Goal: Task Accomplishment & Management: Use online tool/utility

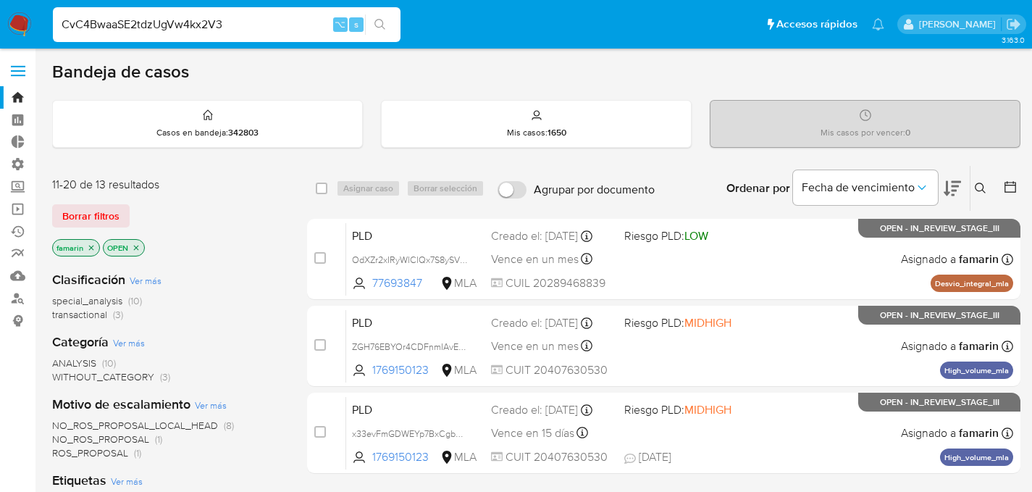
scroll to position [22, 0]
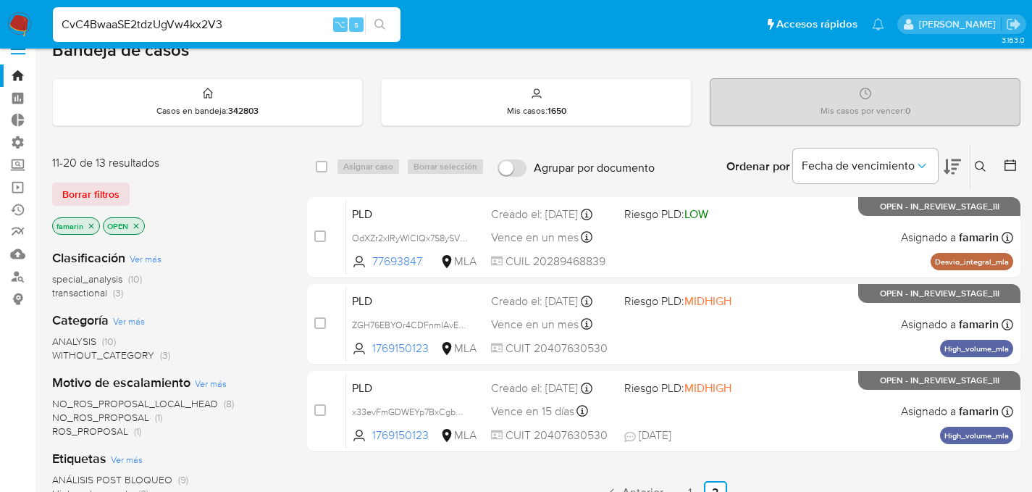
type input "CvC4BwaaSE2tdzUgVw4kx2V3"
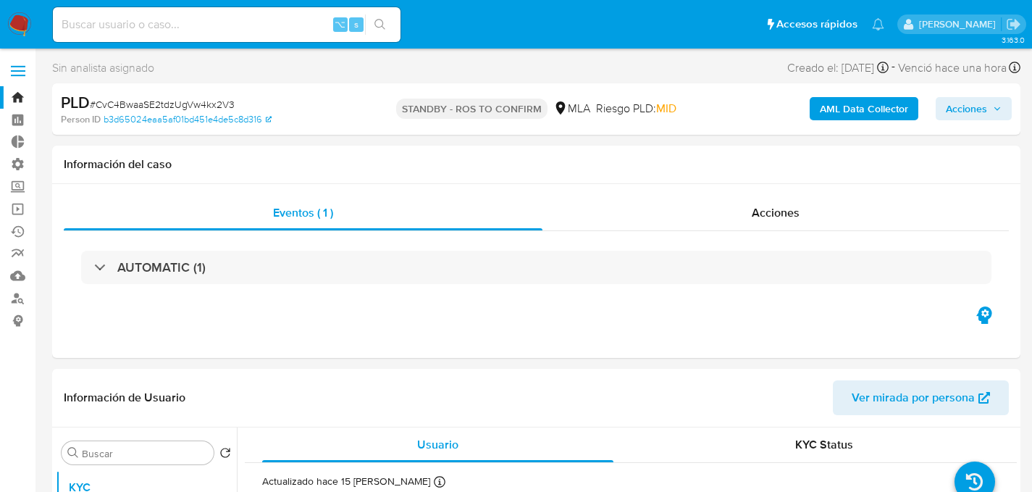
select select "10"
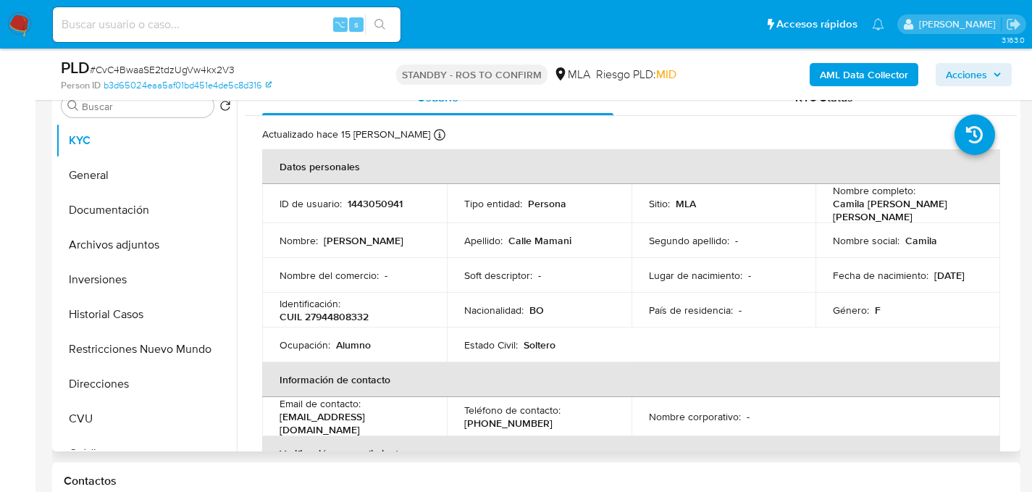
scroll to position [308, 0]
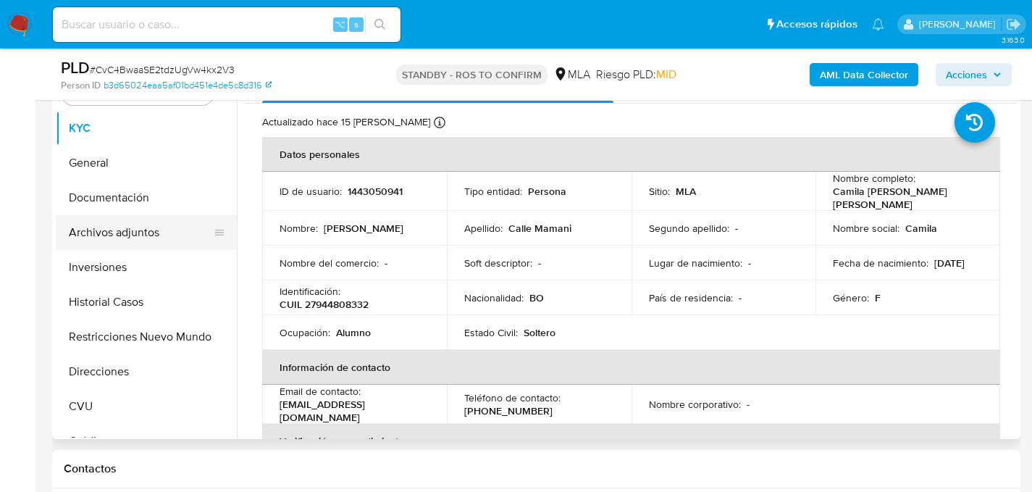
click at [98, 244] on button "Archivos adjuntos" at bounding box center [140, 232] width 169 height 35
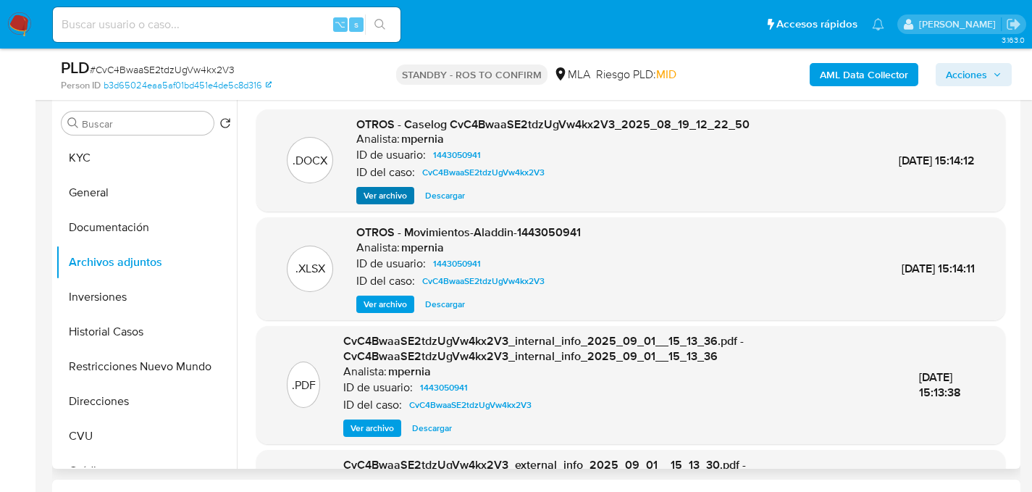
scroll to position [264, 0]
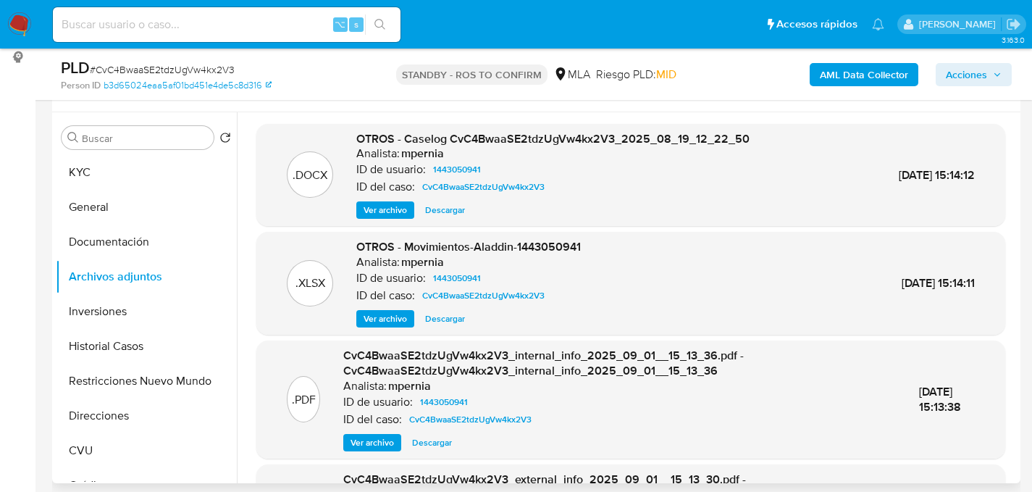
click at [430, 214] on span "Descargar" at bounding box center [445, 210] width 40 height 14
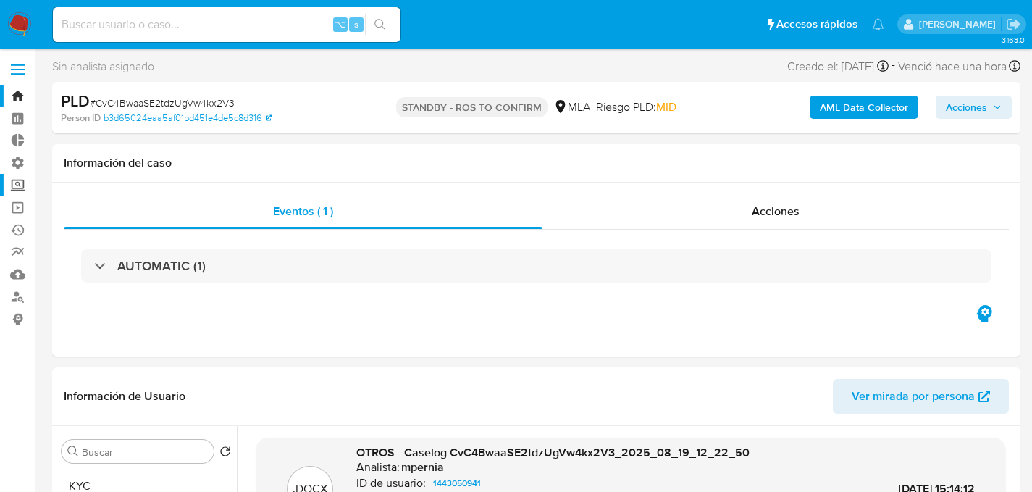
scroll to position [0, 0]
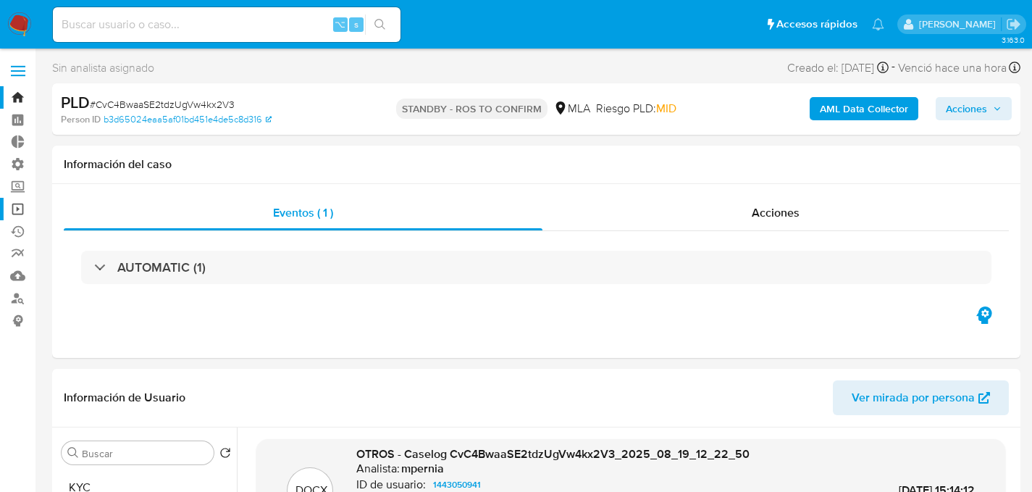
click at [21, 214] on link "Operaciones masivas" at bounding box center [86, 209] width 172 height 22
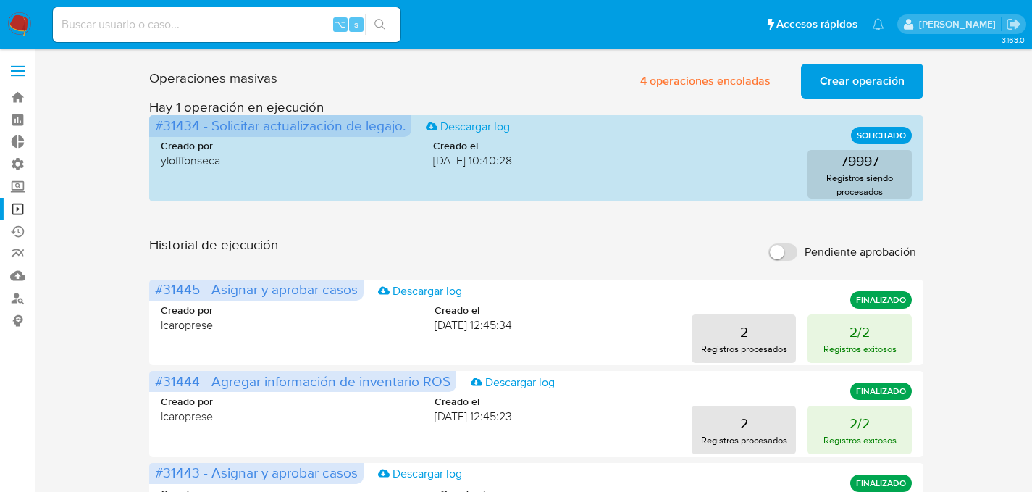
click at [875, 72] on span "Crear operación" at bounding box center [862, 81] width 85 height 32
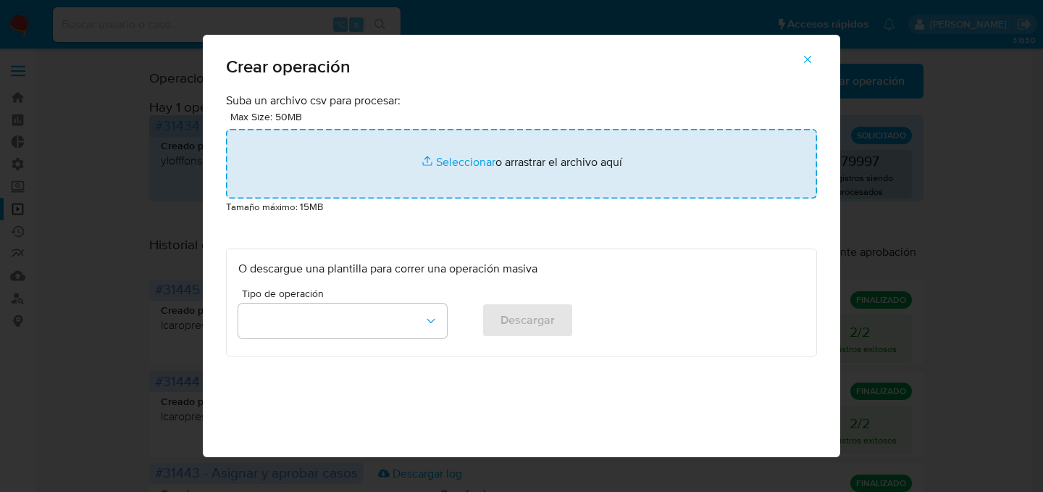
click at [456, 163] on input "file" at bounding box center [521, 164] width 591 height 70
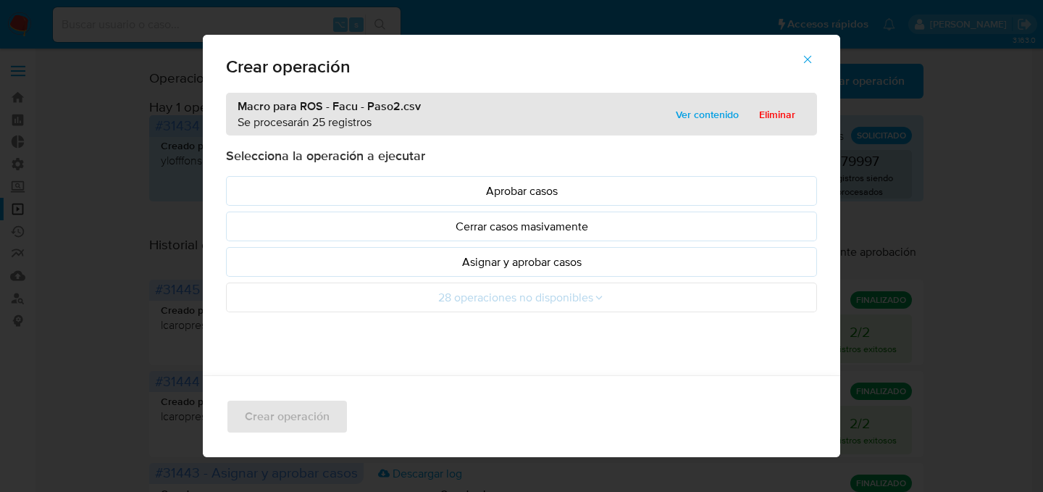
click at [447, 264] on p "Asignar y aprobar casos" at bounding box center [521, 261] width 566 height 17
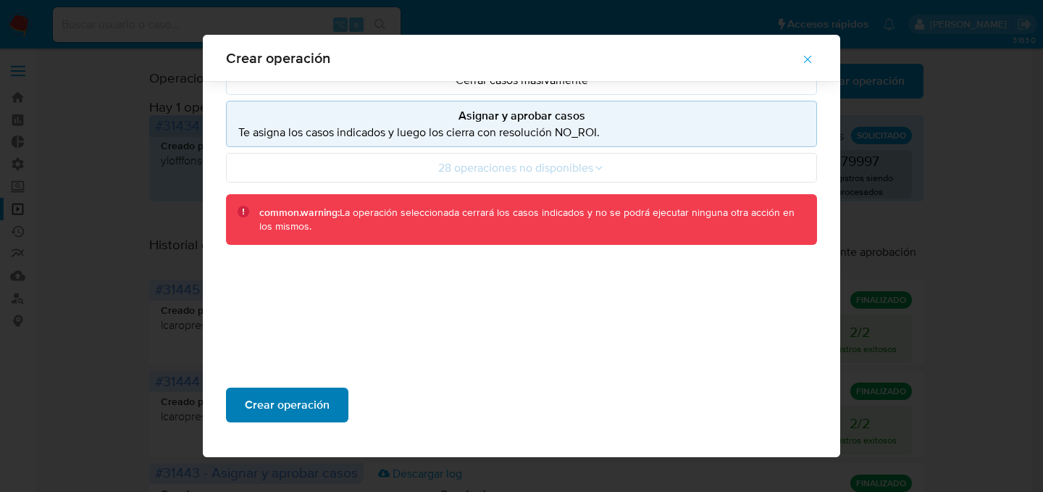
click at [292, 408] on span "Crear operación" at bounding box center [287, 405] width 85 height 32
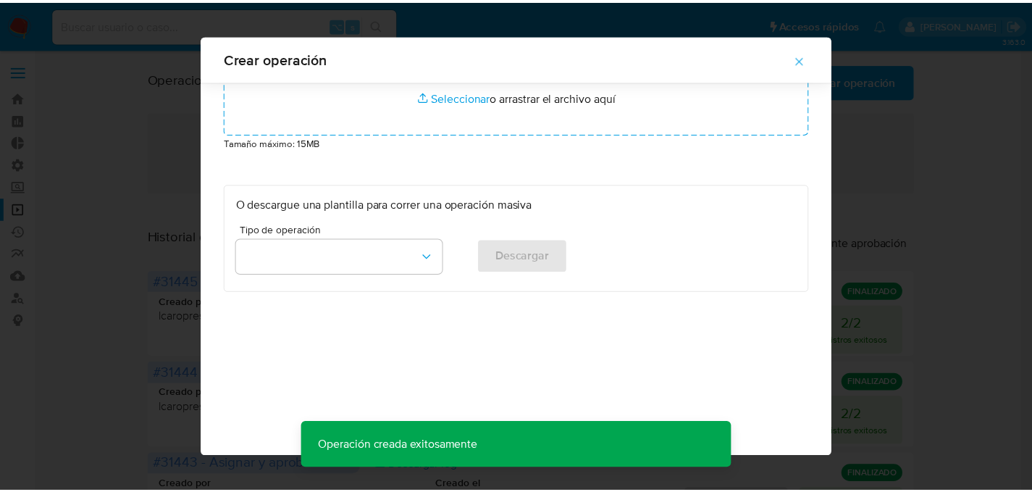
scroll to position [53, 0]
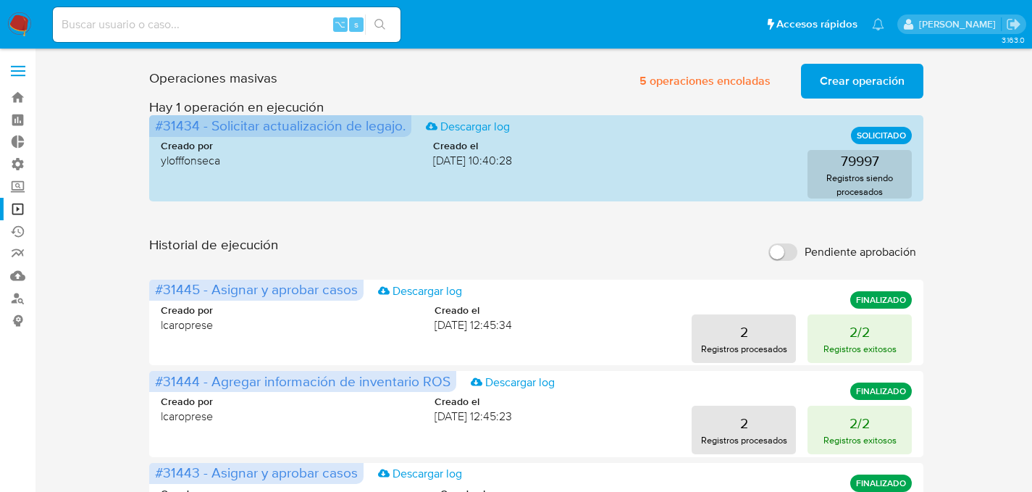
click at [868, 77] on span "Crear operación" at bounding box center [862, 81] width 85 height 32
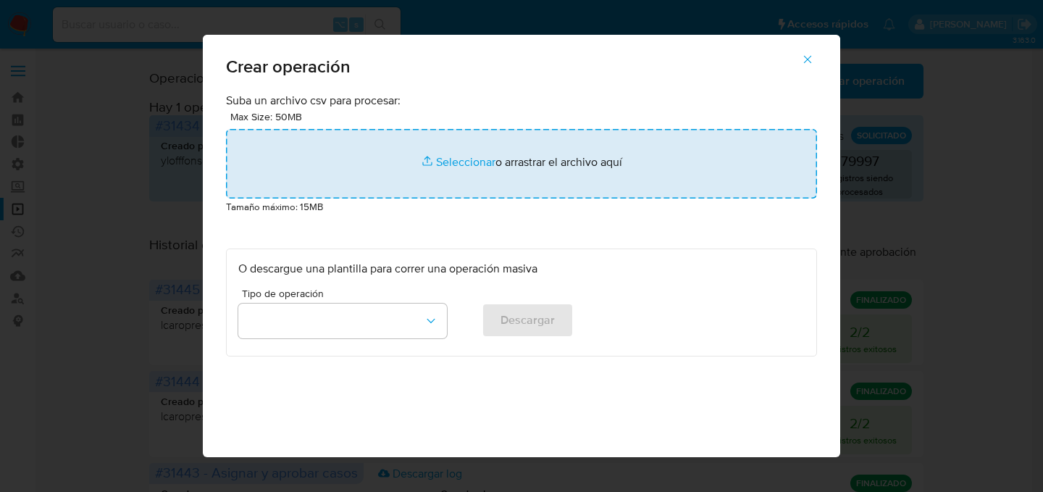
click at [562, 139] on input "file" at bounding box center [521, 164] width 591 height 70
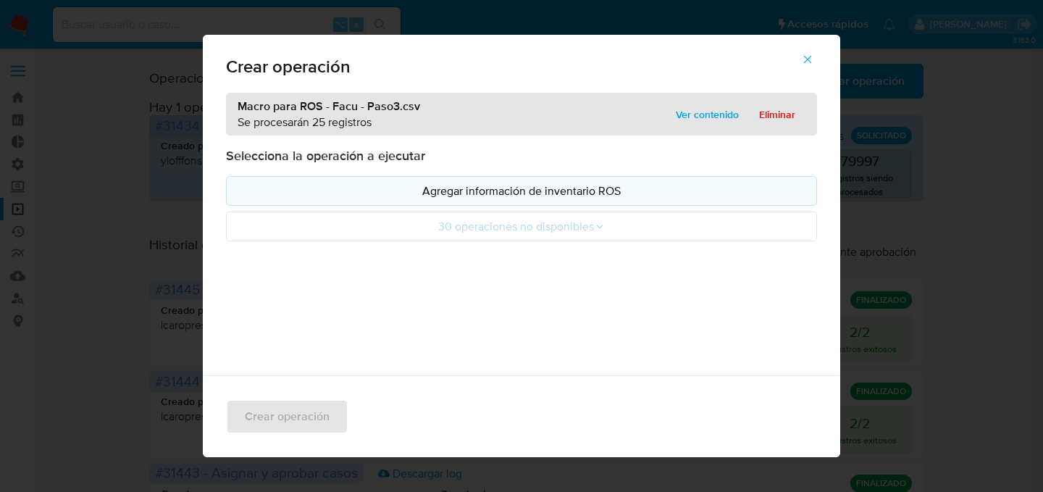
click at [463, 187] on p "Agregar información de inventario ROS" at bounding box center [521, 190] width 566 height 17
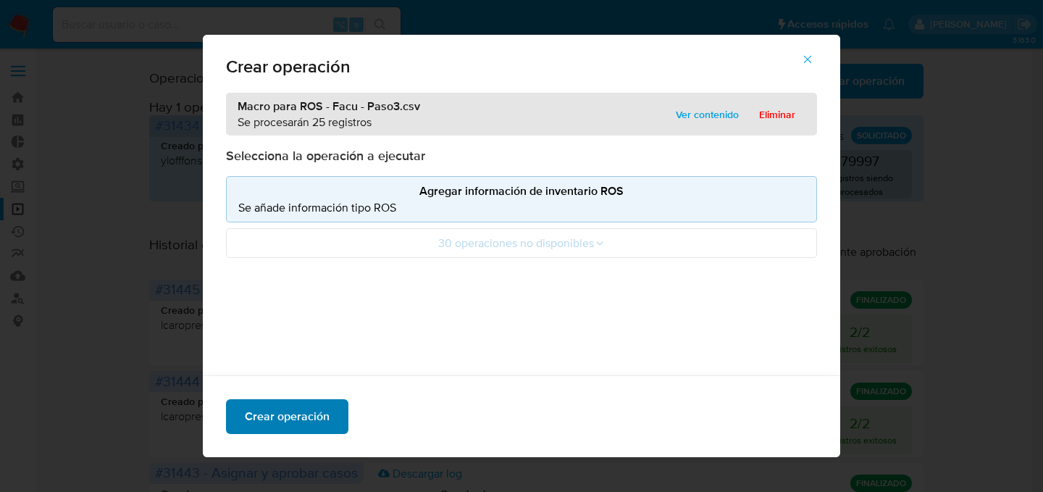
click at [311, 410] on span "Crear operación" at bounding box center [287, 416] width 85 height 32
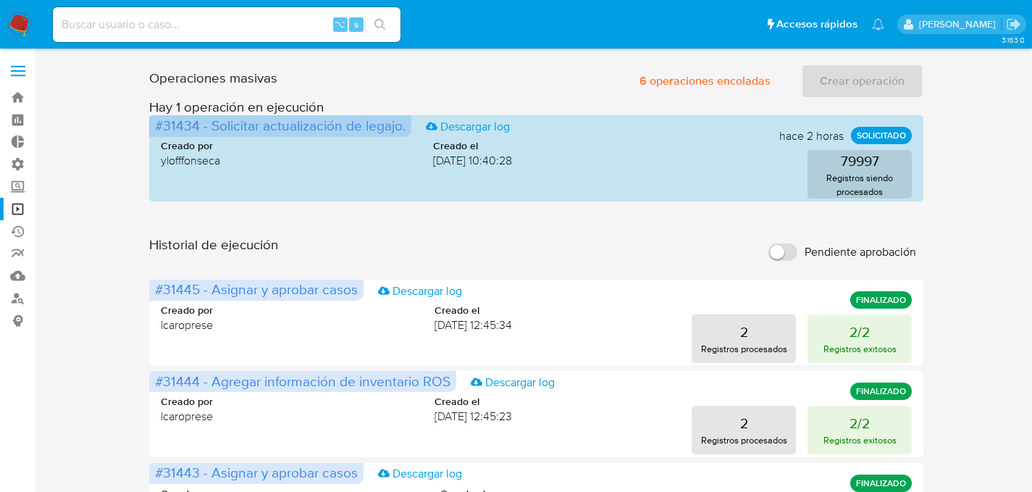
click at [748, 101] on h3 "Hay 1 operación en ejecución" at bounding box center [536, 106] width 775 height 17
click at [730, 85] on span "6 operaciones encoladas" at bounding box center [704, 81] width 131 height 32
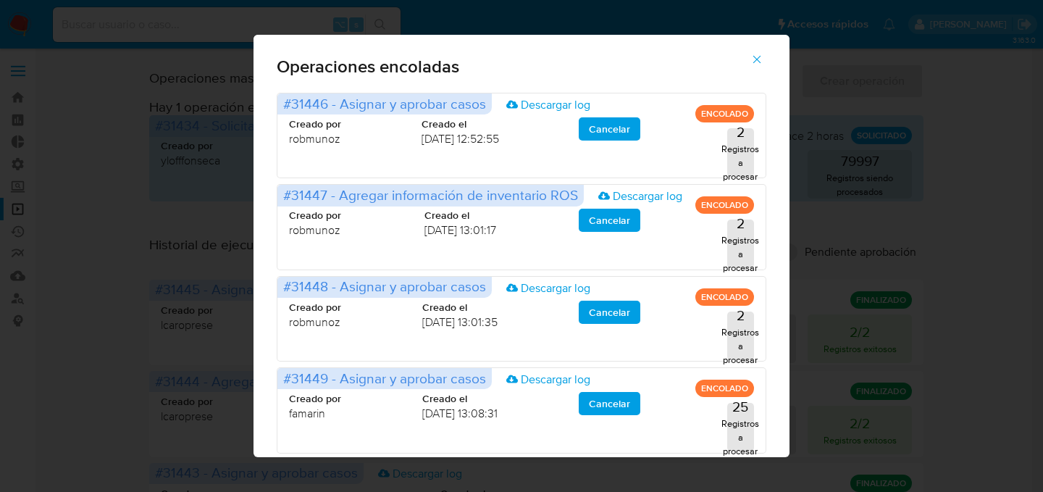
click at [913, 77] on div "Operaciones encoladas #31446 - Asignar y aprobar casos Descargar log ENCOLADO C…" at bounding box center [521, 246] width 1043 height 492
click at [754, 54] on button "button" at bounding box center [756, 59] width 51 height 35
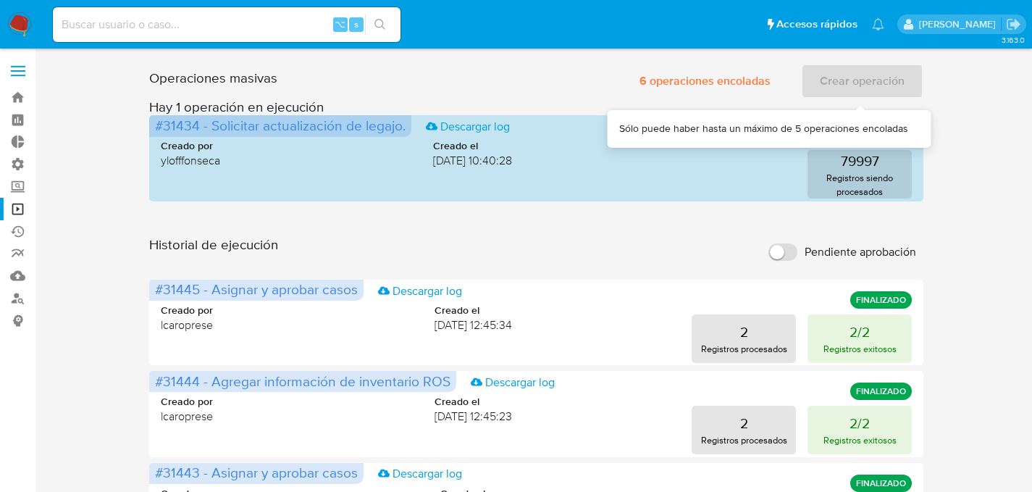
click at [867, 86] on div "Crear operación" at bounding box center [862, 81] width 122 height 35
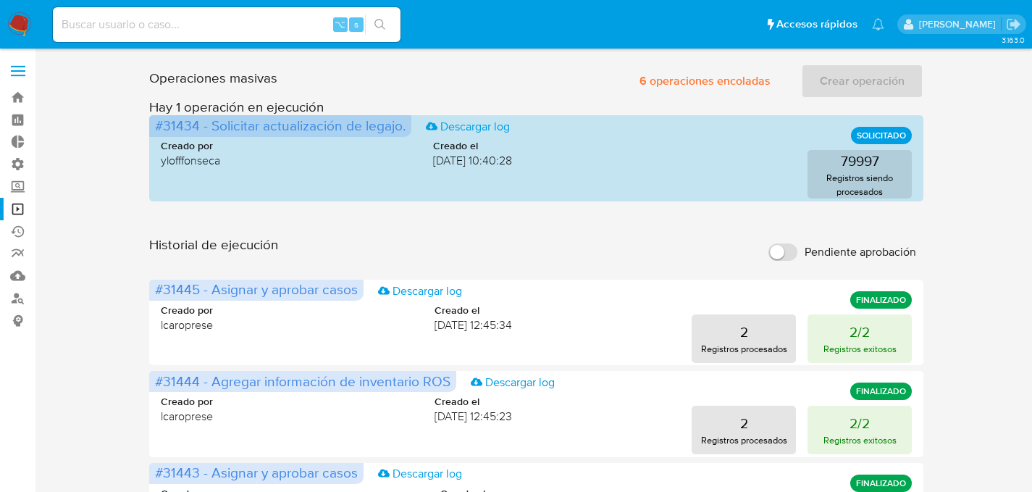
click at [837, 71] on div "Crear operación" at bounding box center [862, 81] width 122 height 35
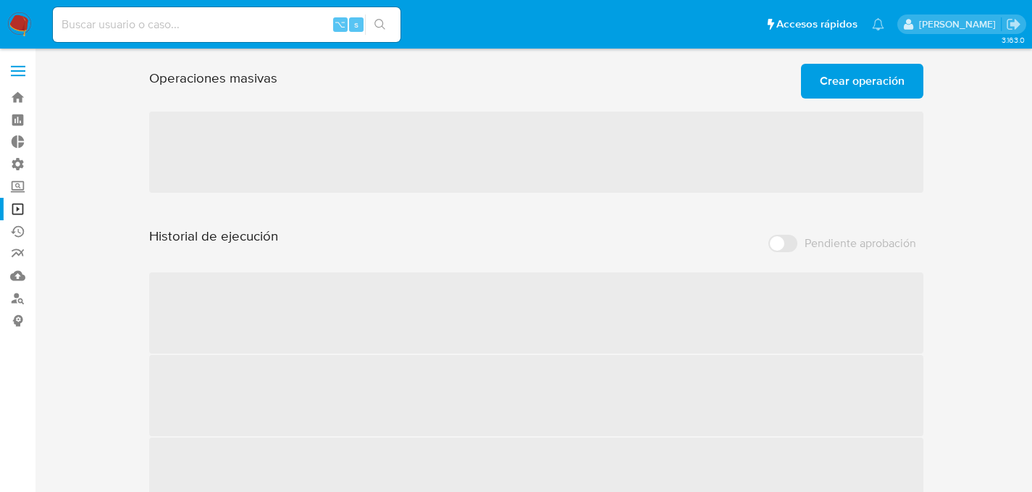
click at [854, 75] on span "Crear operación" at bounding box center [862, 81] width 85 height 32
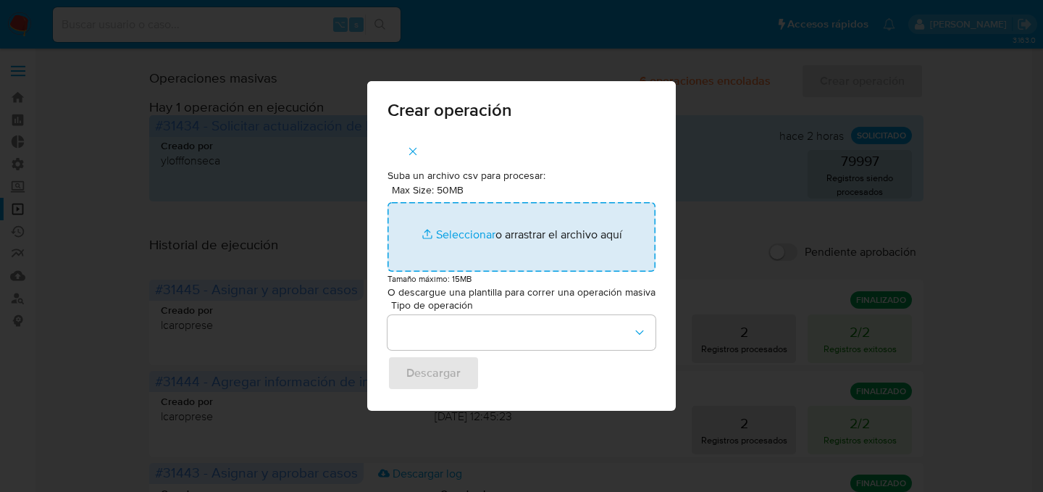
click at [445, 207] on input "Max Size: 50MB Seleccionar archivos" at bounding box center [521, 237] width 268 height 70
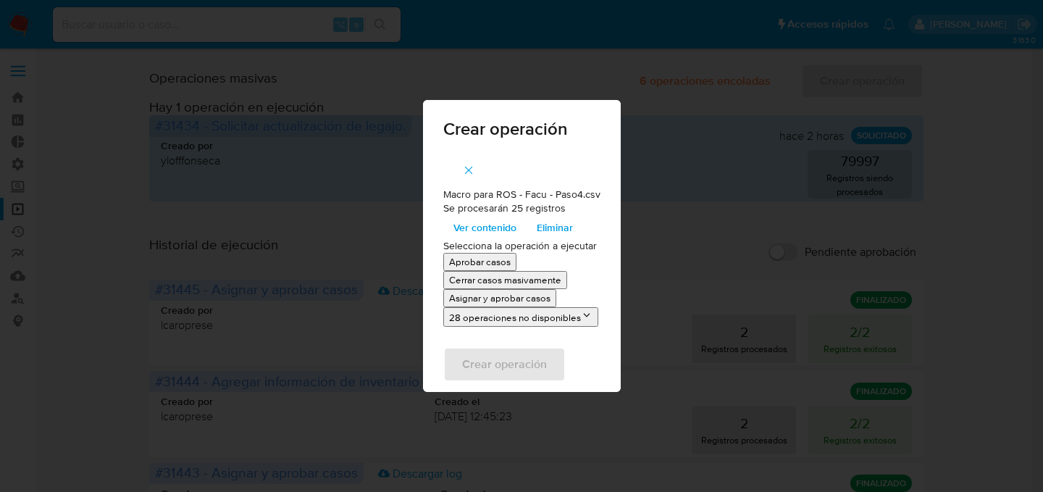
click at [463, 172] on icon "button" at bounding box center [468, 170] width 13 height 13
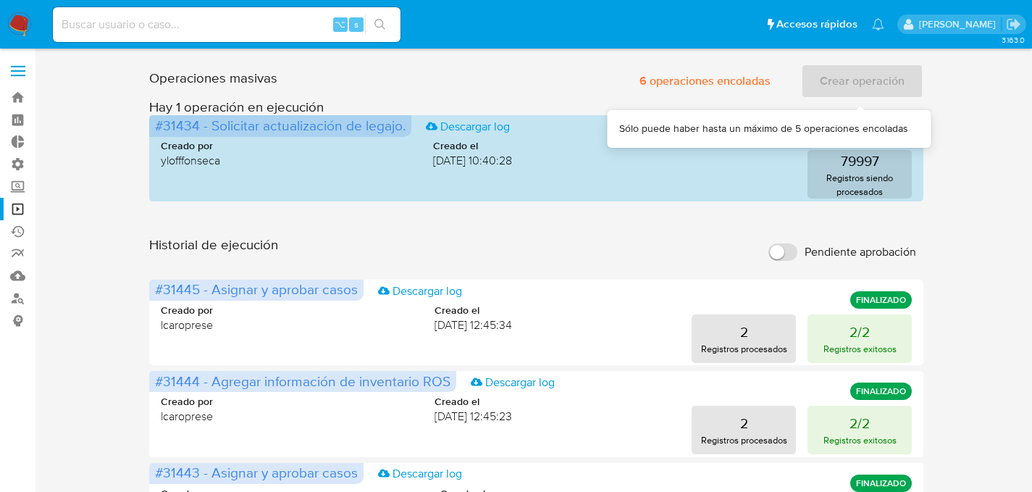
click at [854, 80] on div "Crear operación" at bounding box center [862, 81] width 122 height 35
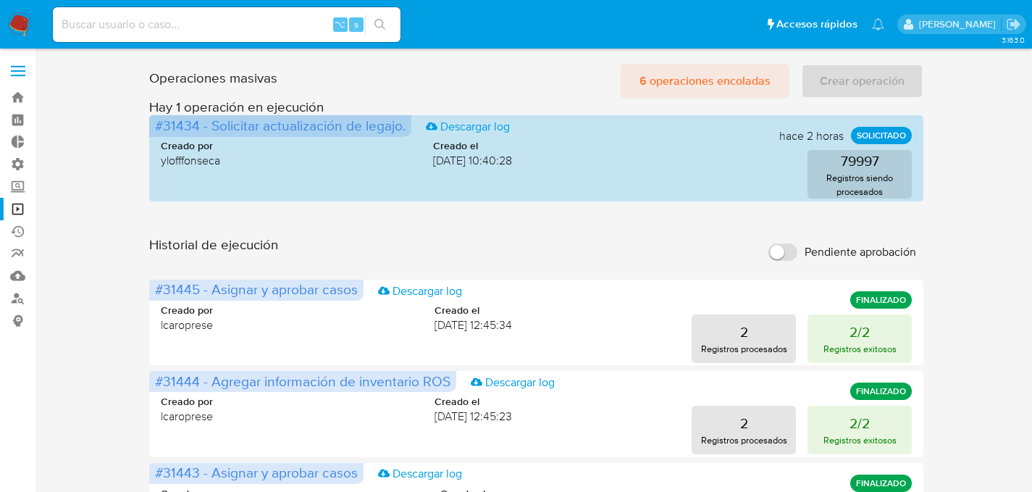
click at [731, 83] on span "6 operaciones encoladas" at bounding box center [704, 81] width 131 height 32
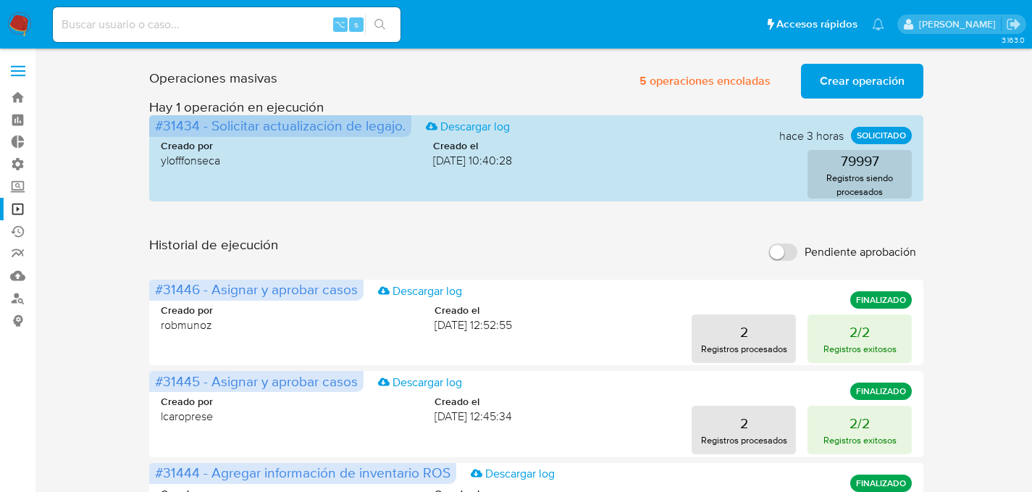
click at [821, 88] on span "Crear operación" at bounding box center [862, 81] width 85 height 32
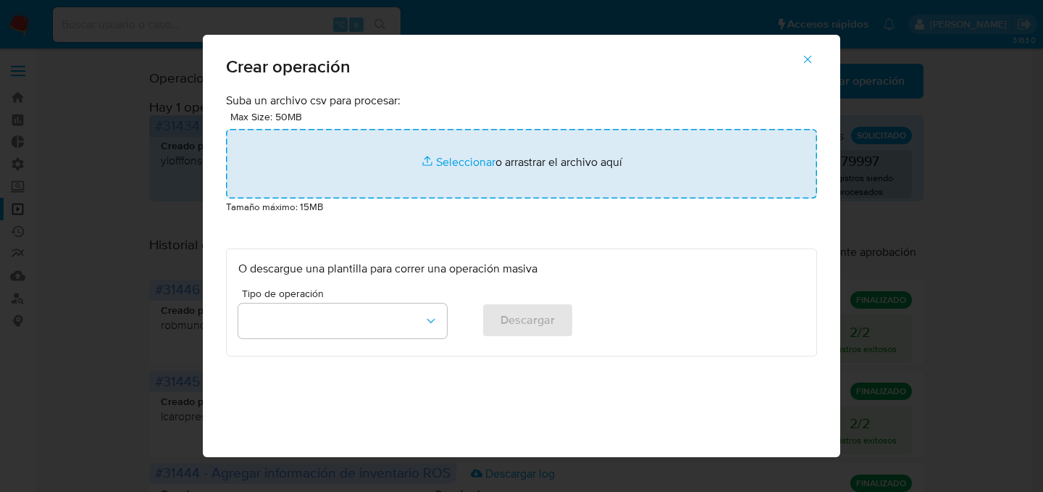
click at [479, 158] on input "file" at bounding box center [521, 164] width 591 height 70
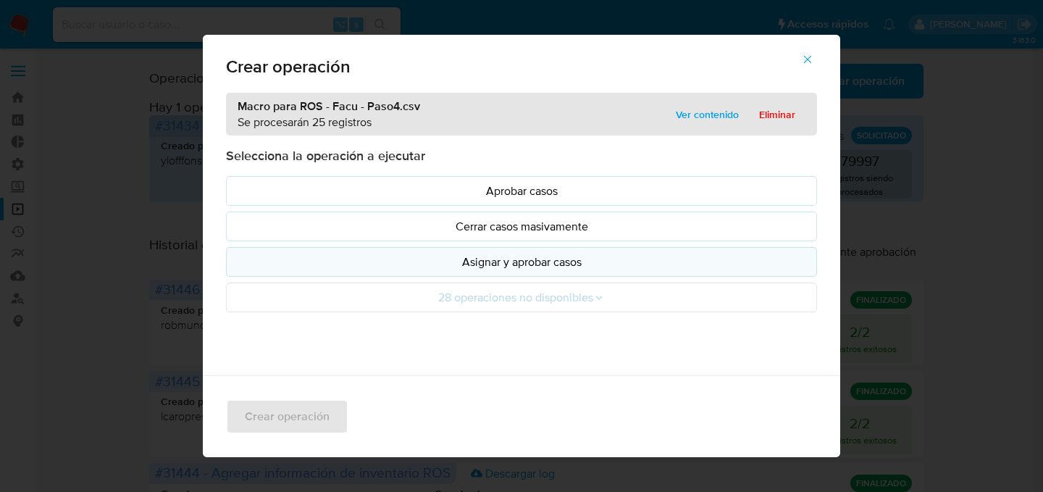
click at [505, 267] on p "Asignar y aprobar casos" at bounding box center [521, 261] width 566 height 17
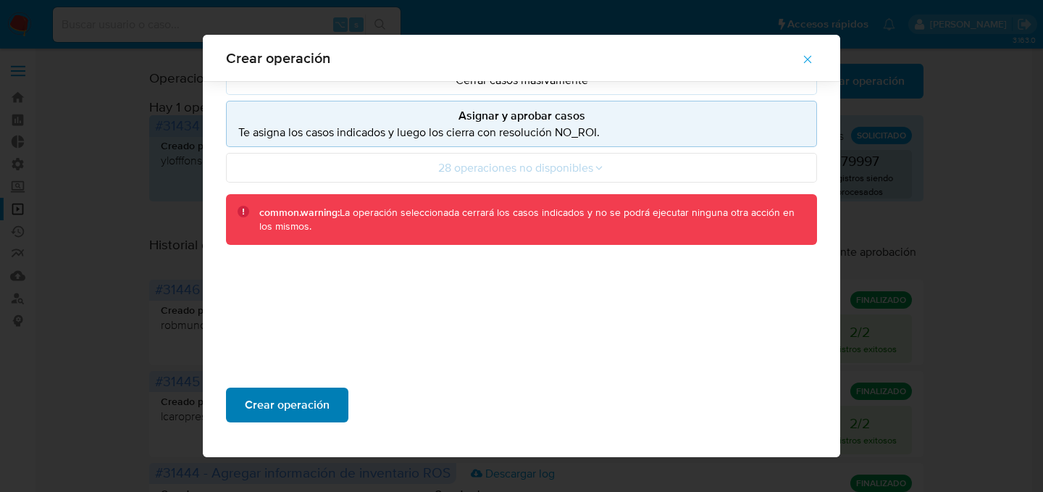
click at [297, 407] on span "Crear operación" at bounding box center [287, 405] width 85 height 32
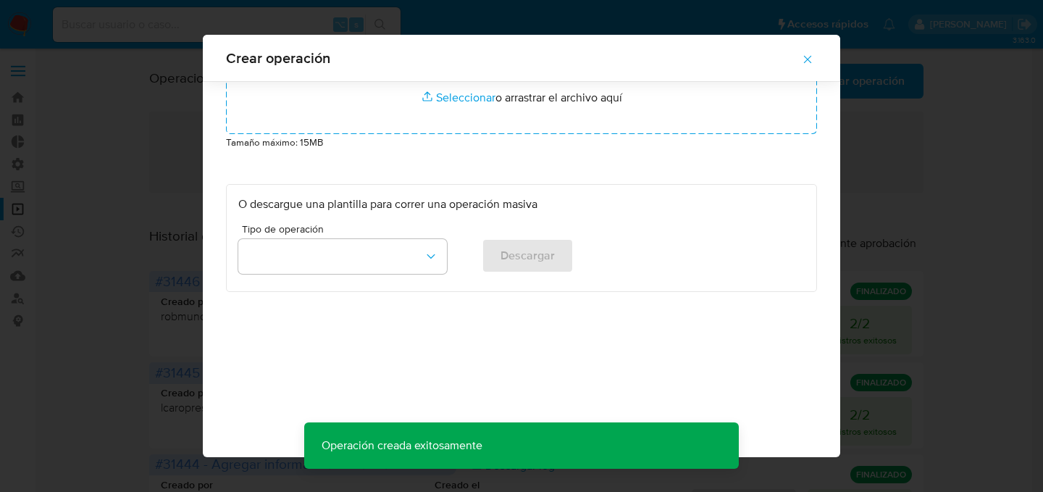
scroll to position [53, 0]
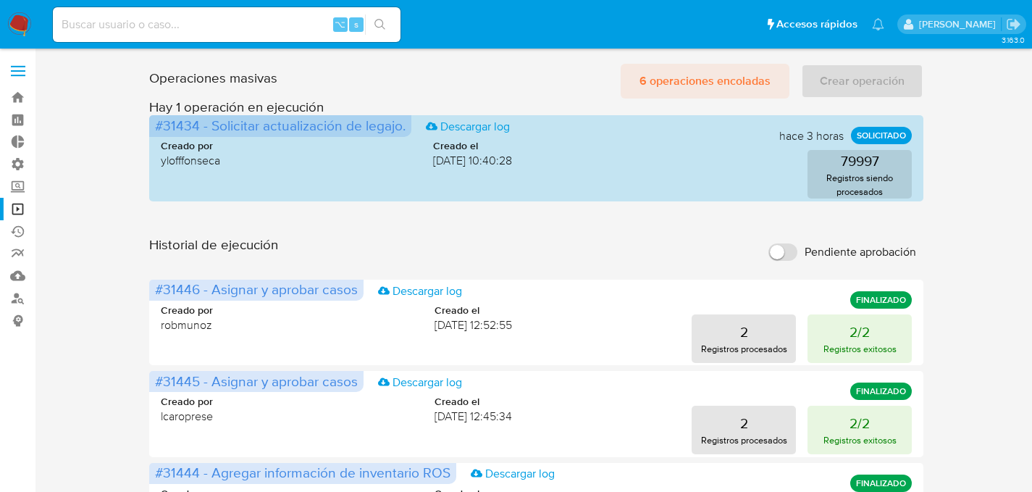
click at [695, 73] on span "6 operaciones encoladas" at bounding box center [704, 81] width 131 height 32
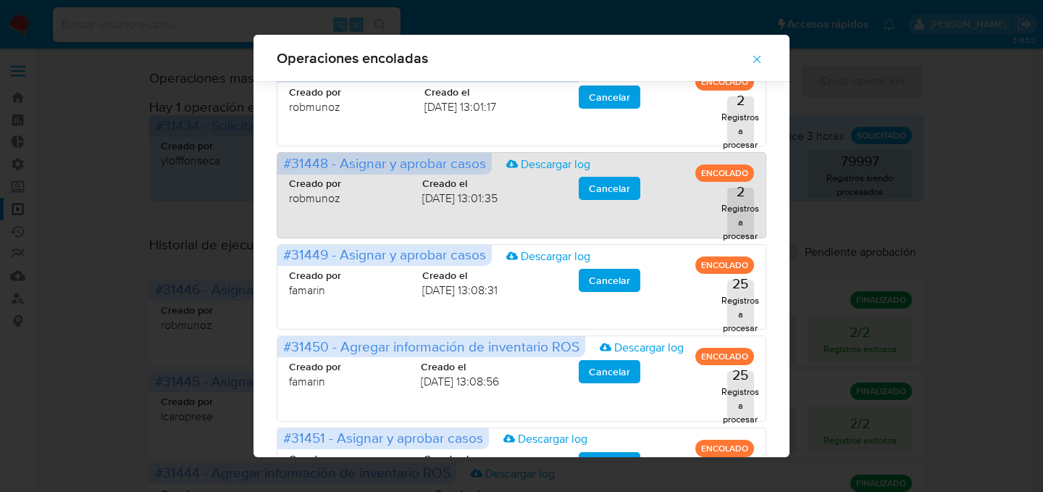
scroll to position [111, 0]
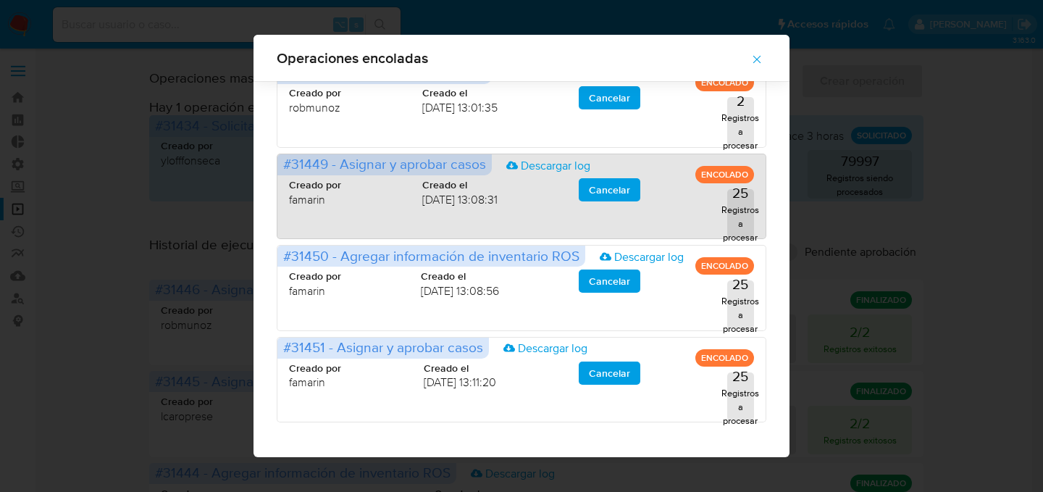
click at [534, 215] on div "Creado por famarin Creado el 14/10/2025 13:08:31 Cancelar 25 Registros a proces…" at bounding box center [521, 198] width 465 height 77
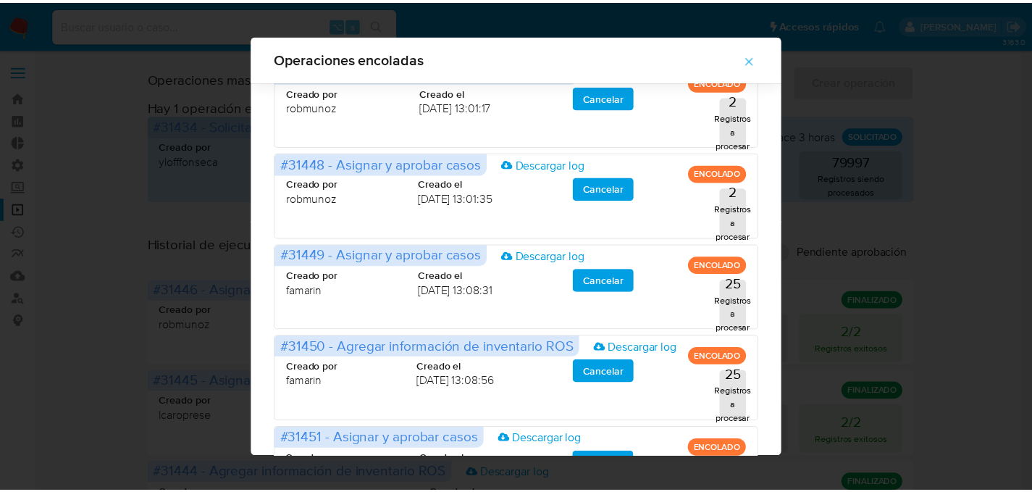
scroll to position [0, 0]
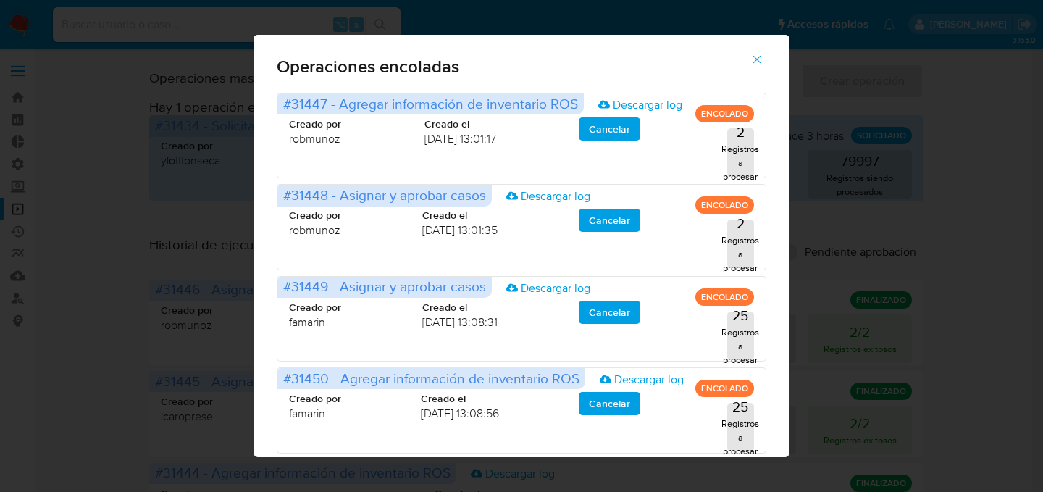
click at [759, 56] on icon "button" at bounding box center [757, 60] width 8 height 8
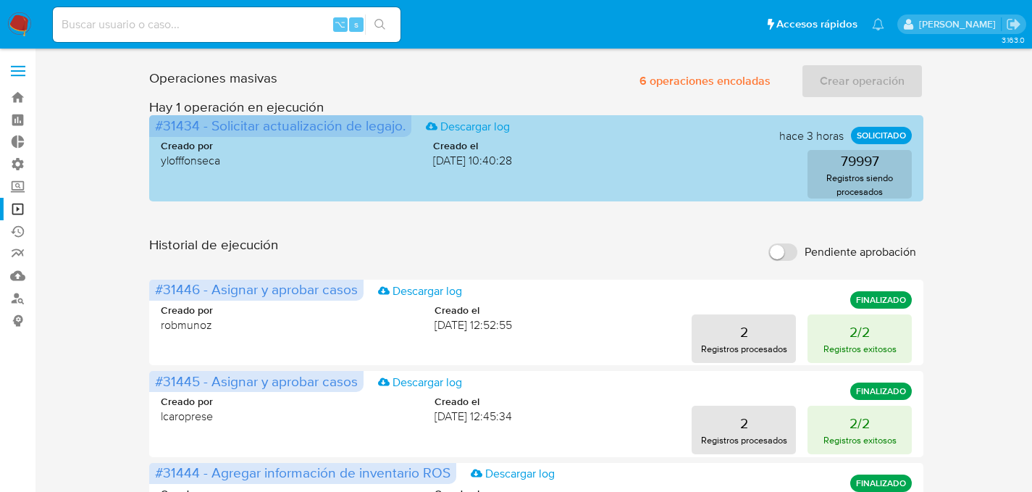
click at [683, 161] on div "79997 Registros siendo procesados" at bounding box center [723, 174] width 377 height 49
